Goal: Transaction & Acquisition: Purchase product/service

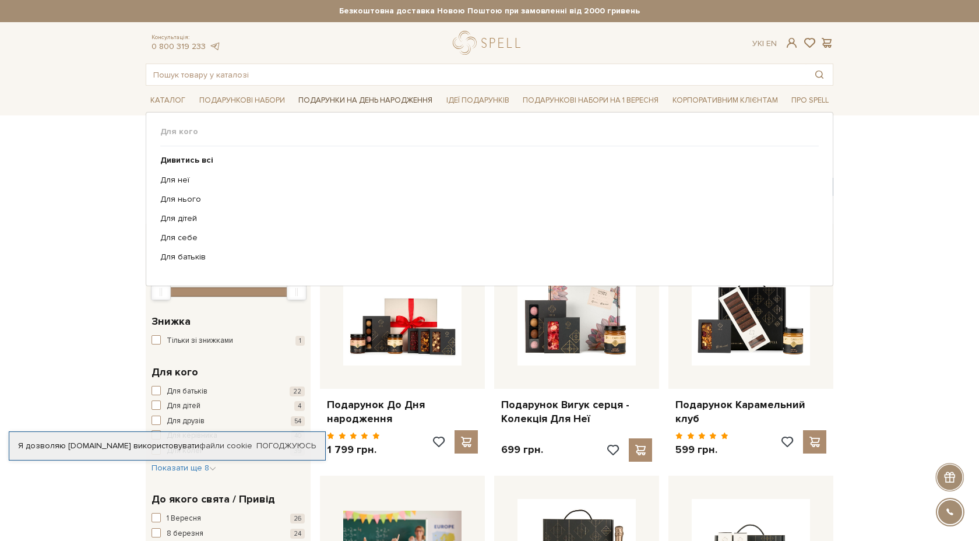
click at [360, 105] on link "Подарунки на День народження" at bounding box center [365, 100] width 143 height 18
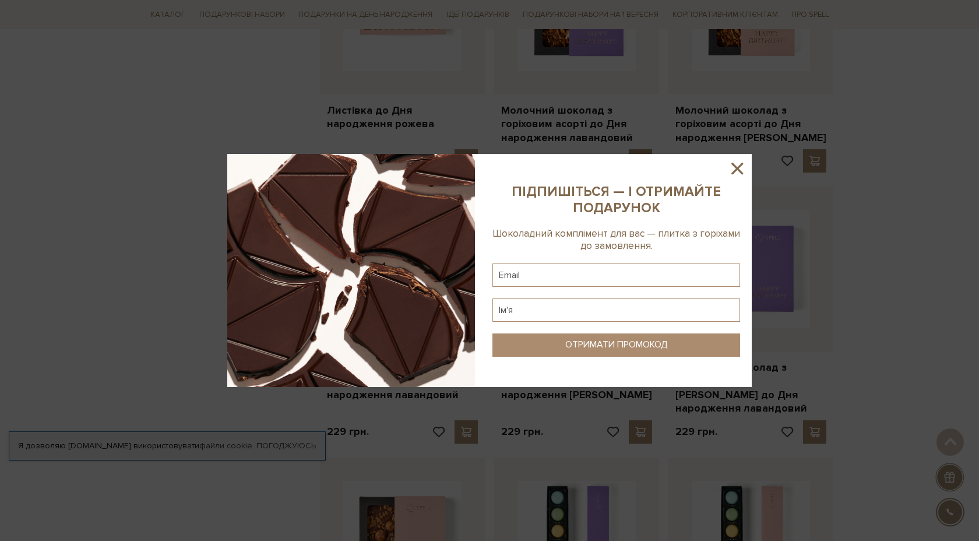
scroll to position [851, 0]
click at [740, 166] on icon at bounding box center [737, 169] width 12 height 12
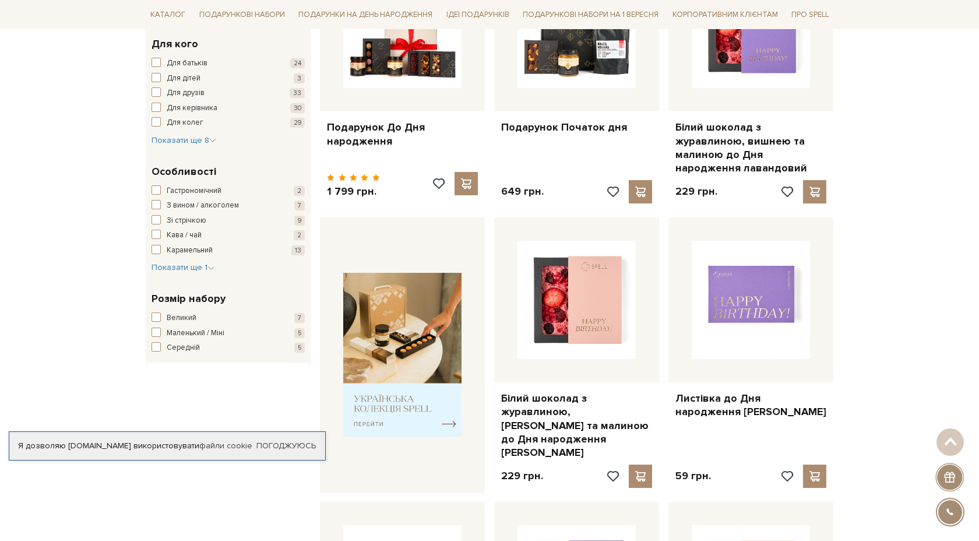
scroll to position [0, 0]
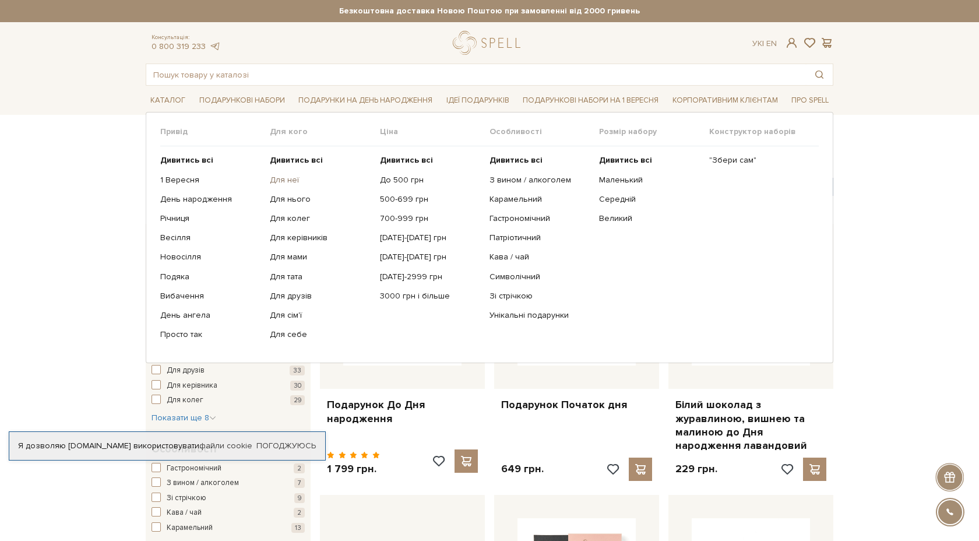
click at [282, 177] on link "Для неї" at bounding box center [320, 180] width 101 height 10
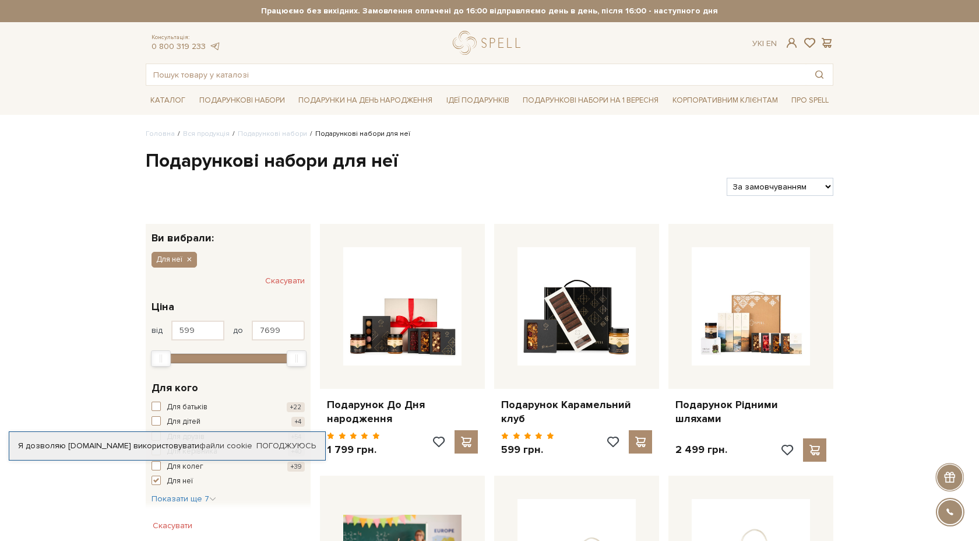
click at [759, 185] on select "За замовчуванням За Ціною (зростання) За Ціною (зменшення) Новинки За популярні…" at bounding box center [780, 187] width 107 height 18
select select "[URL][DOMAIN_NAME]"
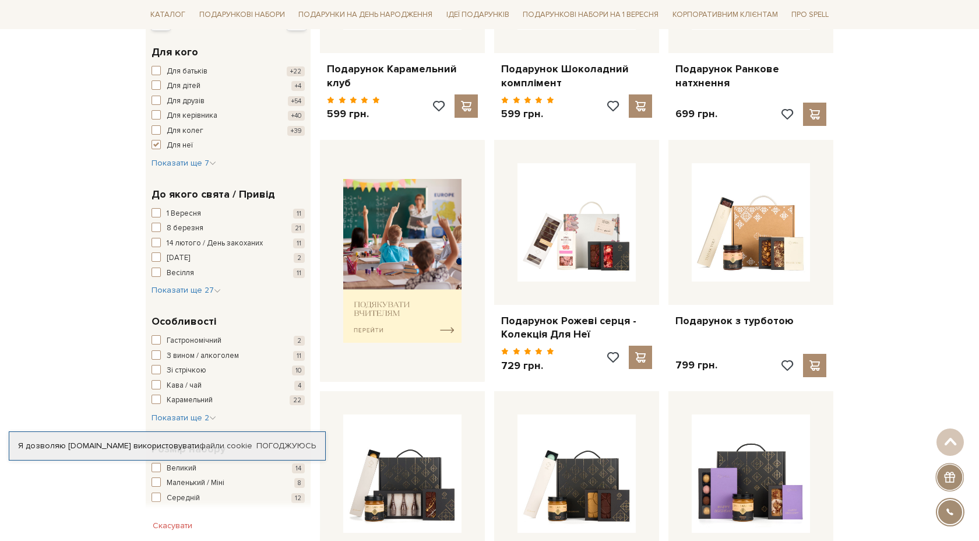
scroll to position [971, 0]
